Goal: Check status

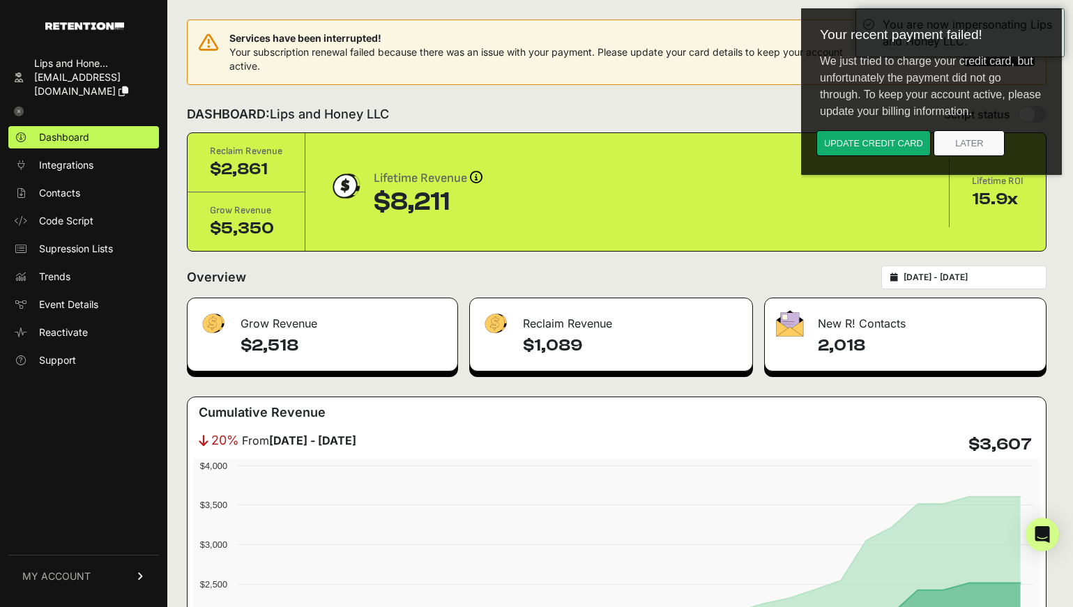
click at [1066, 12] on body "Your recent payment failed! We just tried to charge your credit card, but unfor…" at bounding box center [937, 122] width 261 height 233
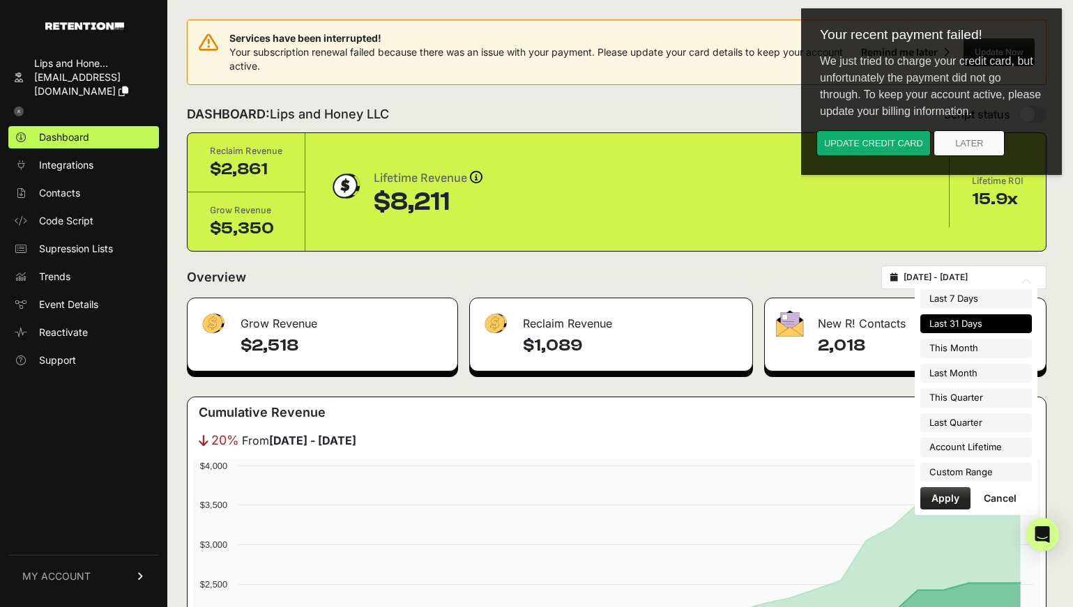
click at [941, 279] on input "[DATE] - [DATE]" at bounding box center [971, 277] width 134 height 11
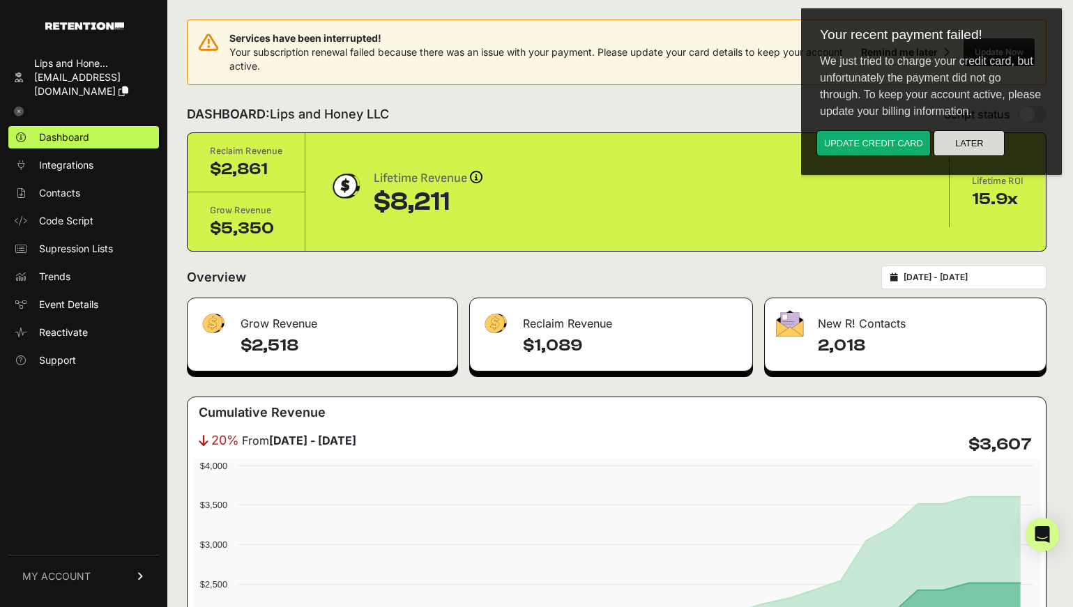
click at [975, 144] on button "Later" at bounding box center [969, 143] width 71 height 26
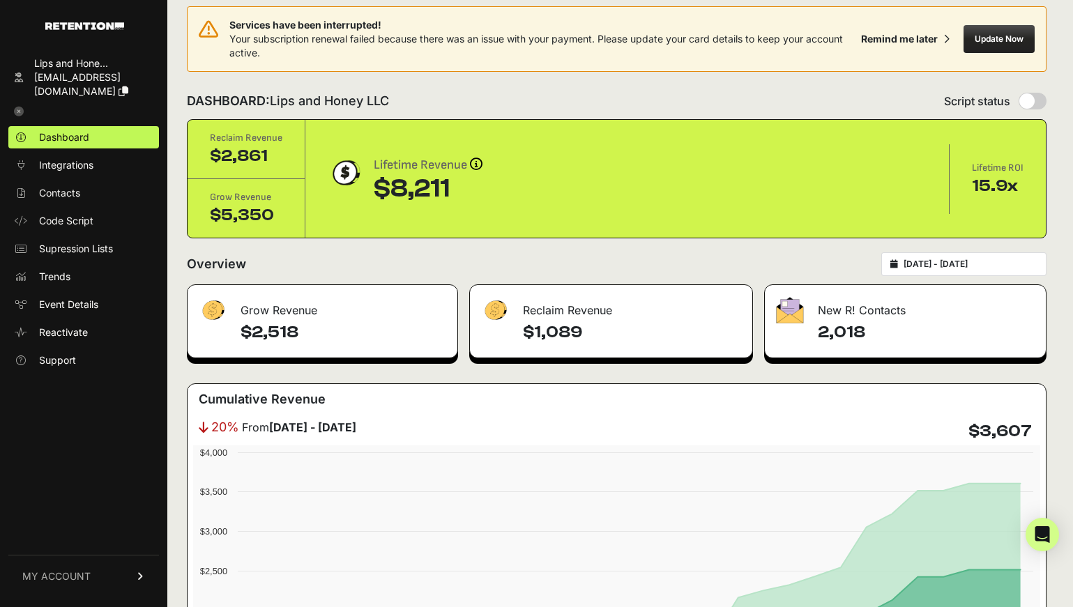
scroll to position [10, 0]
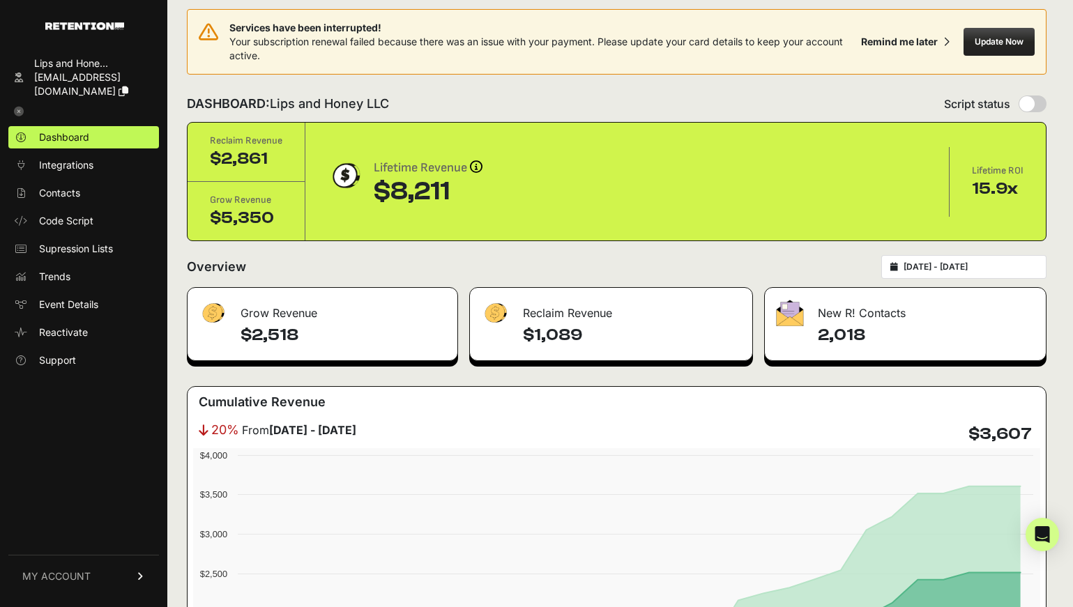
click at [940, 260] on div "[DATE] - [DATE]" at bounding box center [964, 267] width 165 height 24
click at [942, 265] on input "[DATE] - [DATE]" at bounding box center [971, 267] width 134 height 11
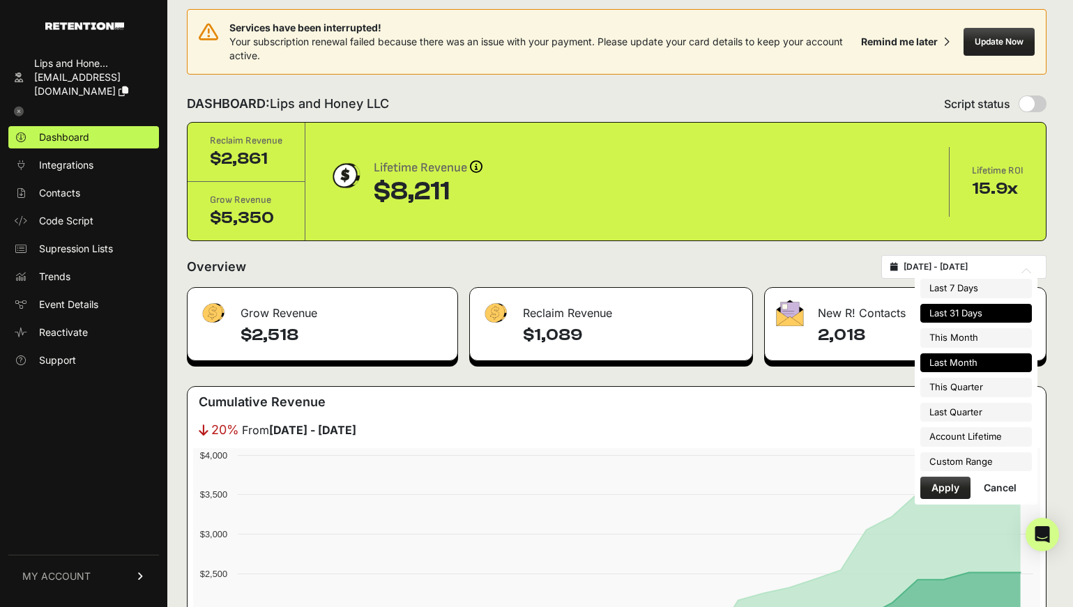
click at [949, 365] on li "Last Month" at bounding box center [977, 364] width 112 height 20
type input "[DATE] - [DATE]"
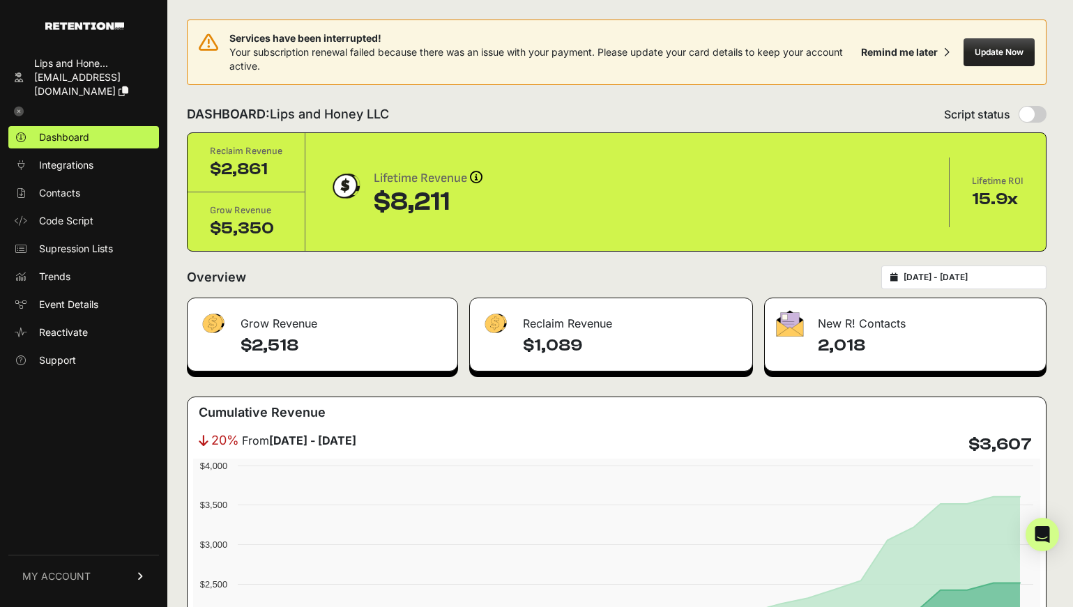
click at [845, 349] on h4 "2,018" at bounding box center [926, 346] width 217 height 22
copy h4 "2,018"
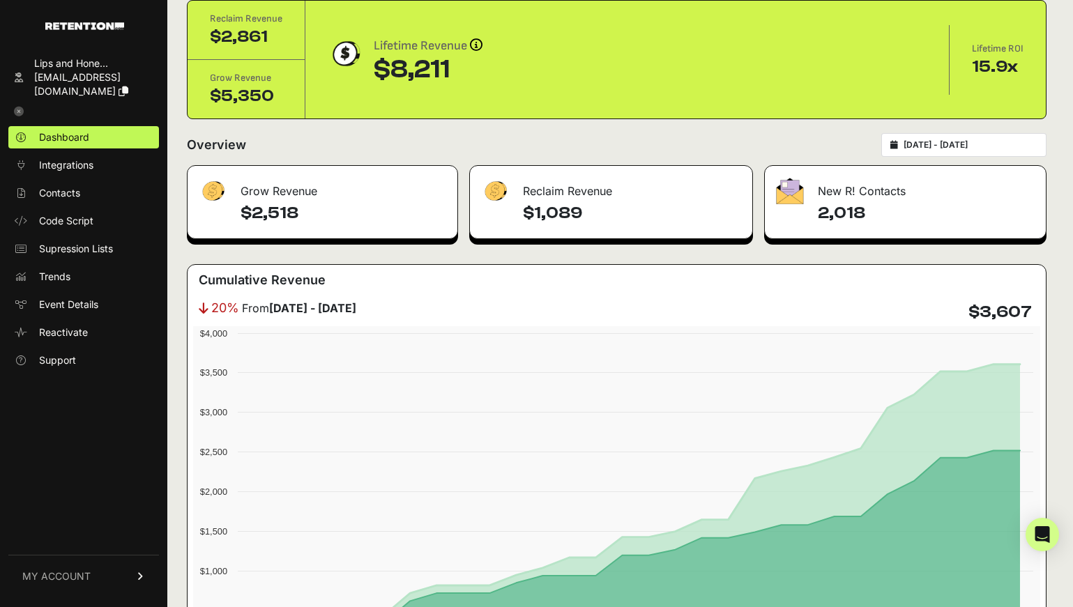
scroll to position [130, 0]
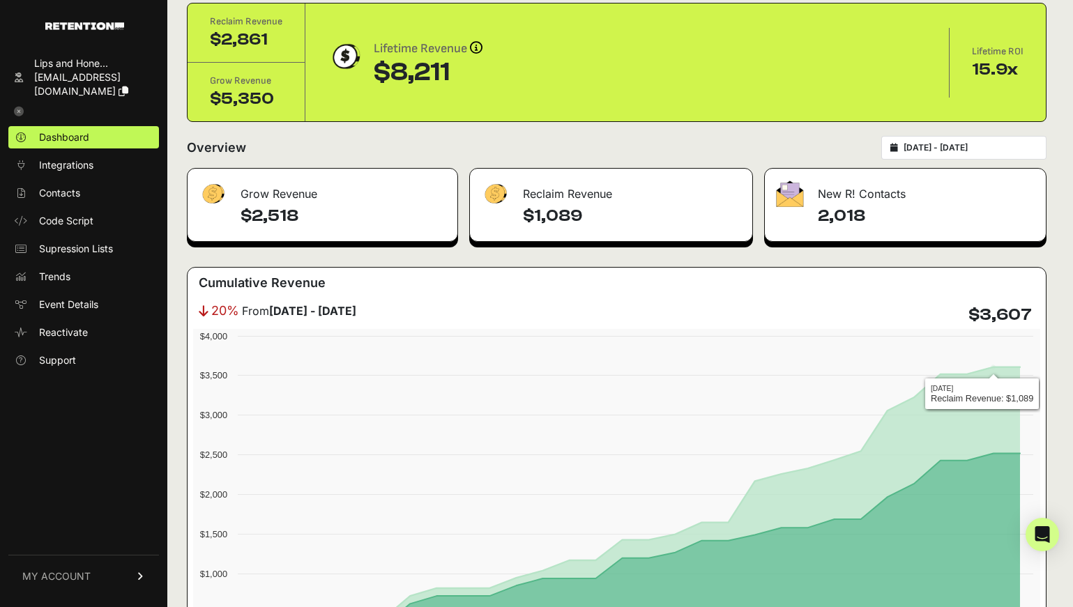
click at [974, 141] on div "[DATE] - [DATE]" at bounding box center [964, 148] width 165 height 24
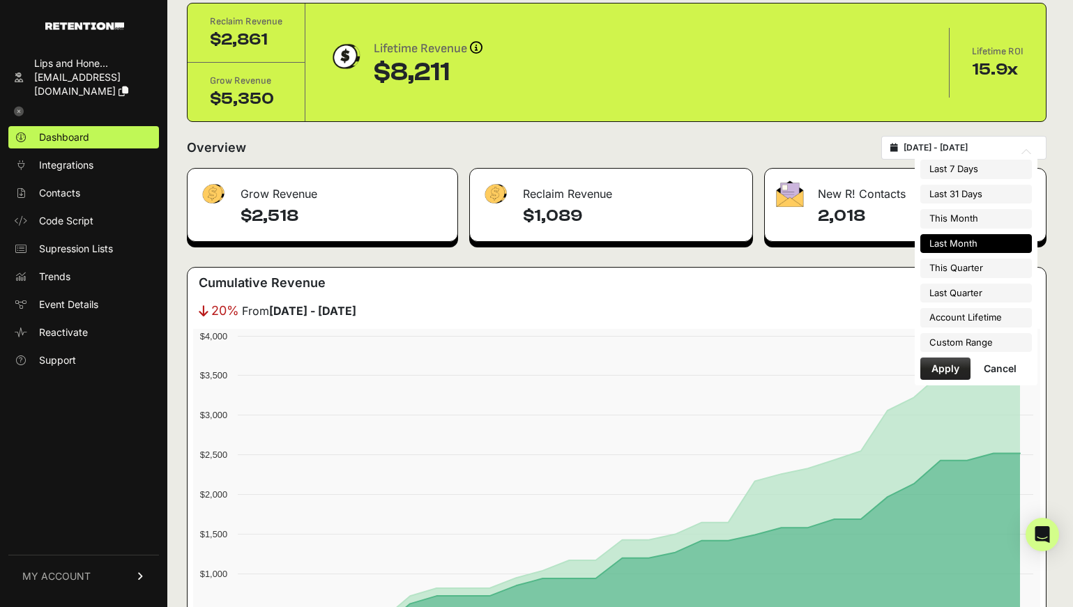
click at [974, 143] on input "[DATE] - [DATE]" at bounding box center [971, 147] width 134 height 11
click at [972, 316] on li "Account Lifetime" at bounding box center [977, 318] width 112 height 20
type input "2025-07-23 - 2025-10-01"
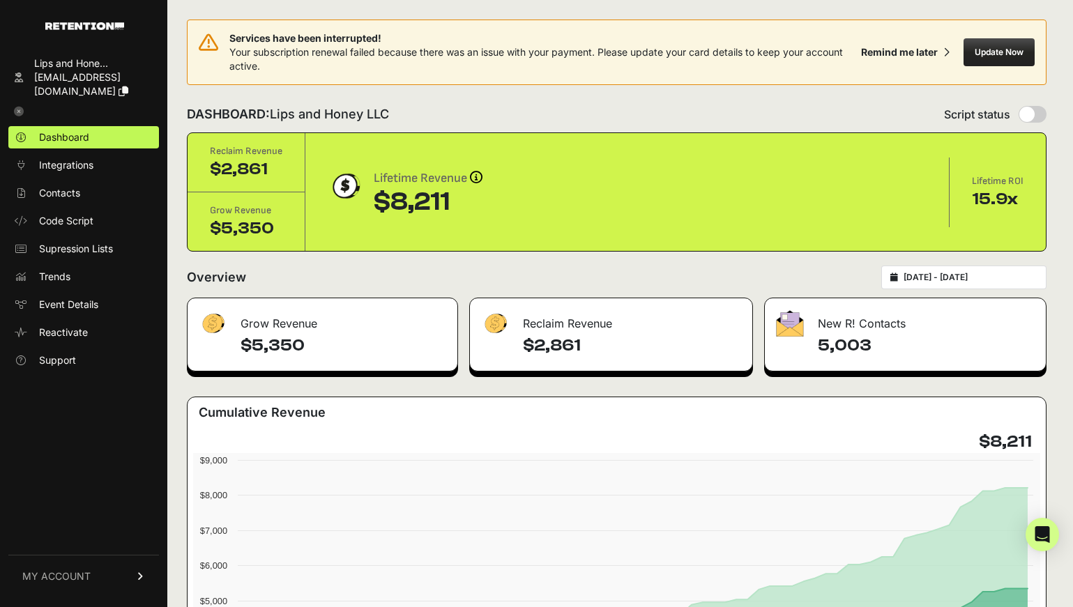
click at [957, 276] on input "2025-07-23 - 2025-10-01" at bounding box center [971, 277] width 134 height 11
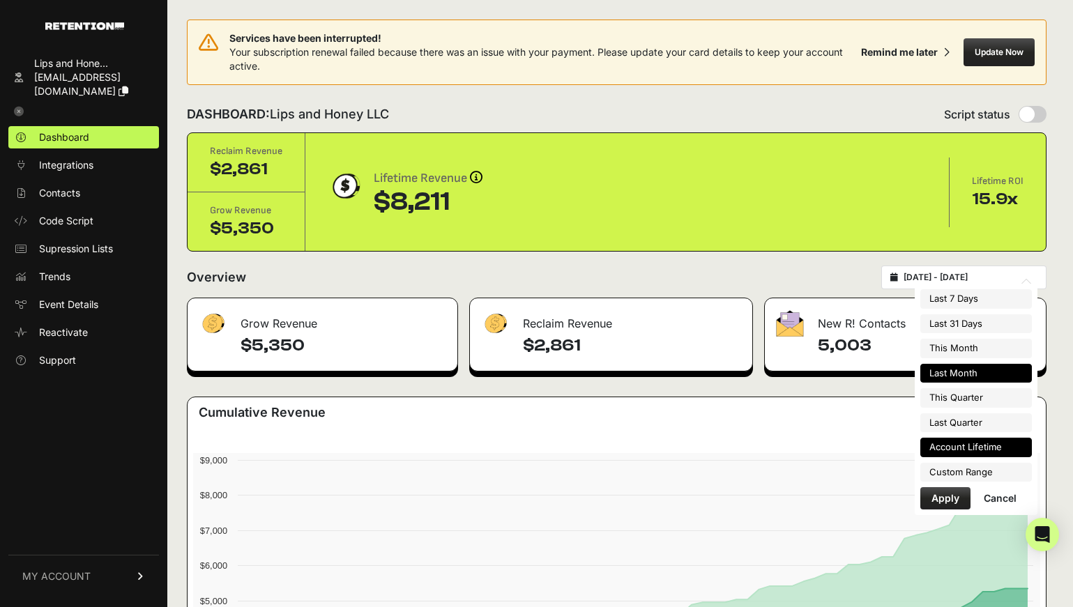
click at [957, 372] on li "Last Month" at bounding box center [977, 374] width 112 height 20
type input "[DATE] - [DATE]"
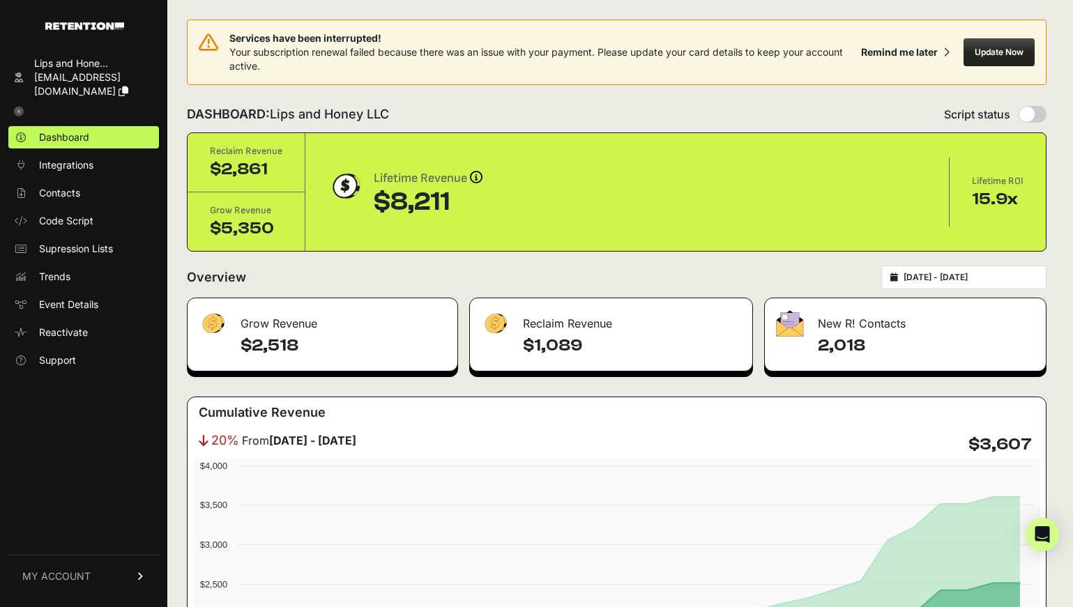
click at [1001, 448] on h4 "$3,607" at bounding box center [1000, 445] width 63 height 22
copy h4 "3,607"
